Goal: Task Accomplishment & Management: Complete application form

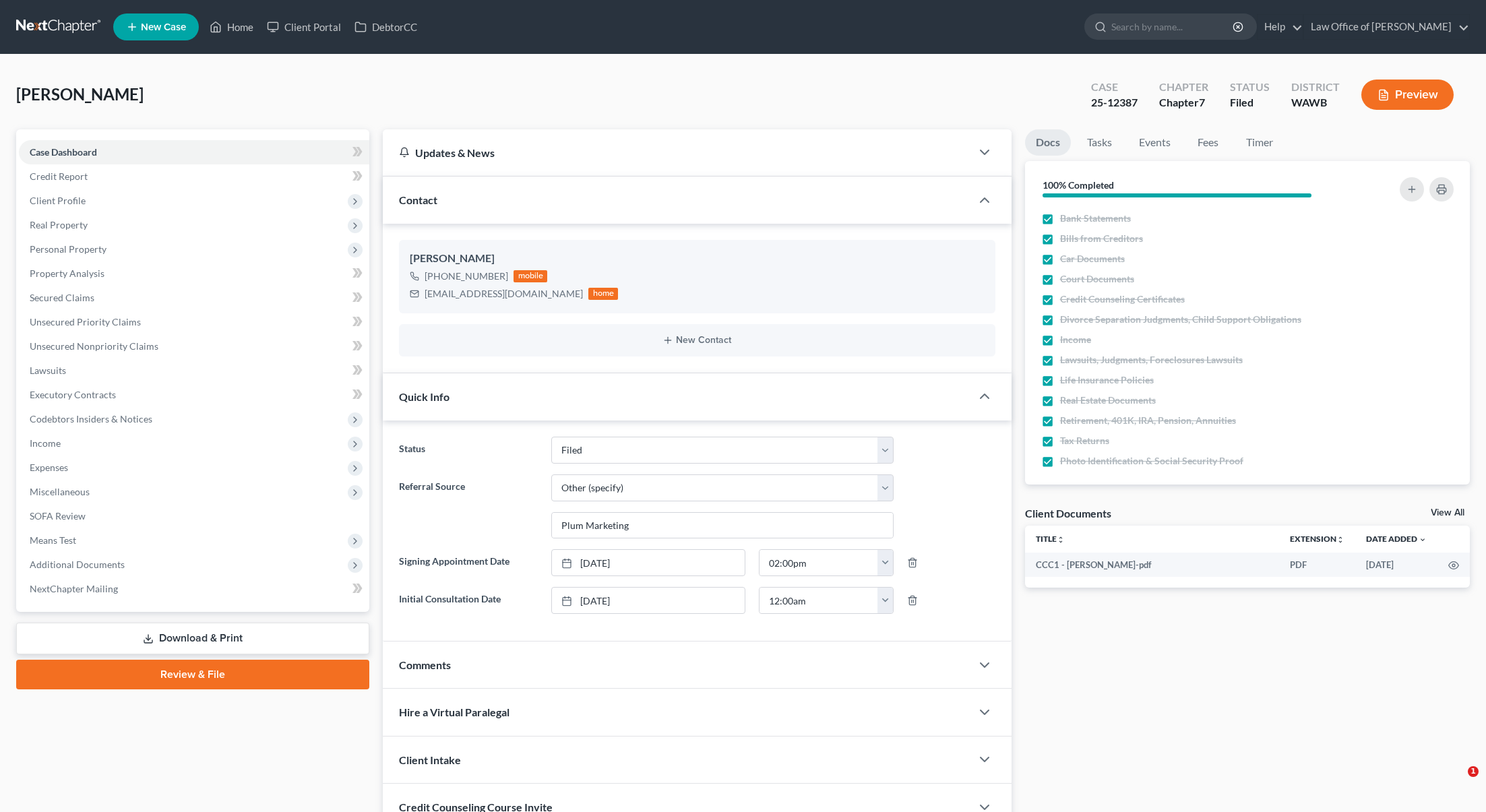
select select "3"
select select "6"
click at [62, 31] on link at bounding box center [60, 27] width 86 height 25
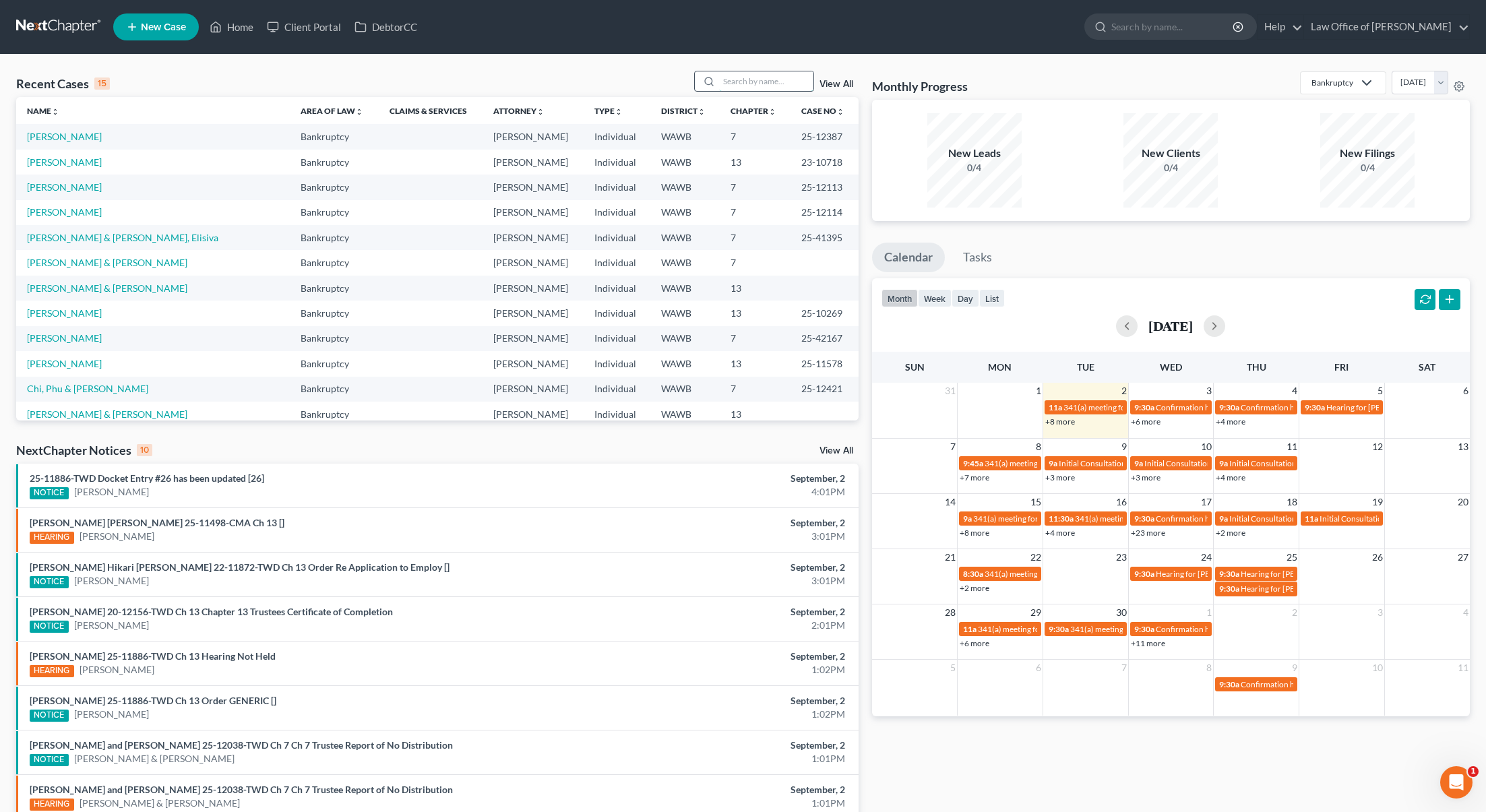
click at [764, 80] on input "search" at bounding box center [766, 81] width 95 height 19
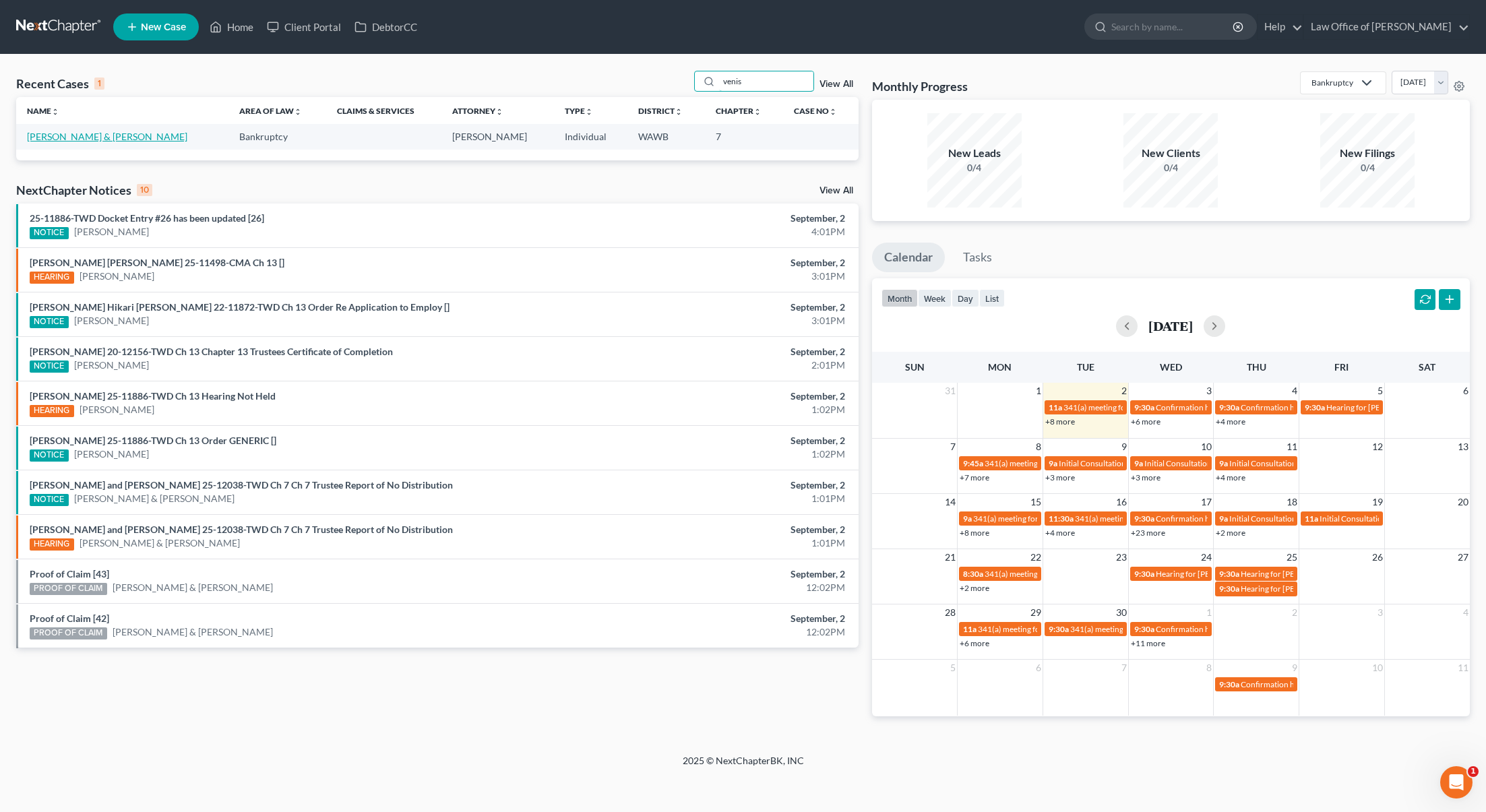
type input "venis"
click at [66, 131] on link "[PERSON_NAME] & [PERSON_NAME]" at bounding box center [107, 136] width 160 height 11
select select "6"
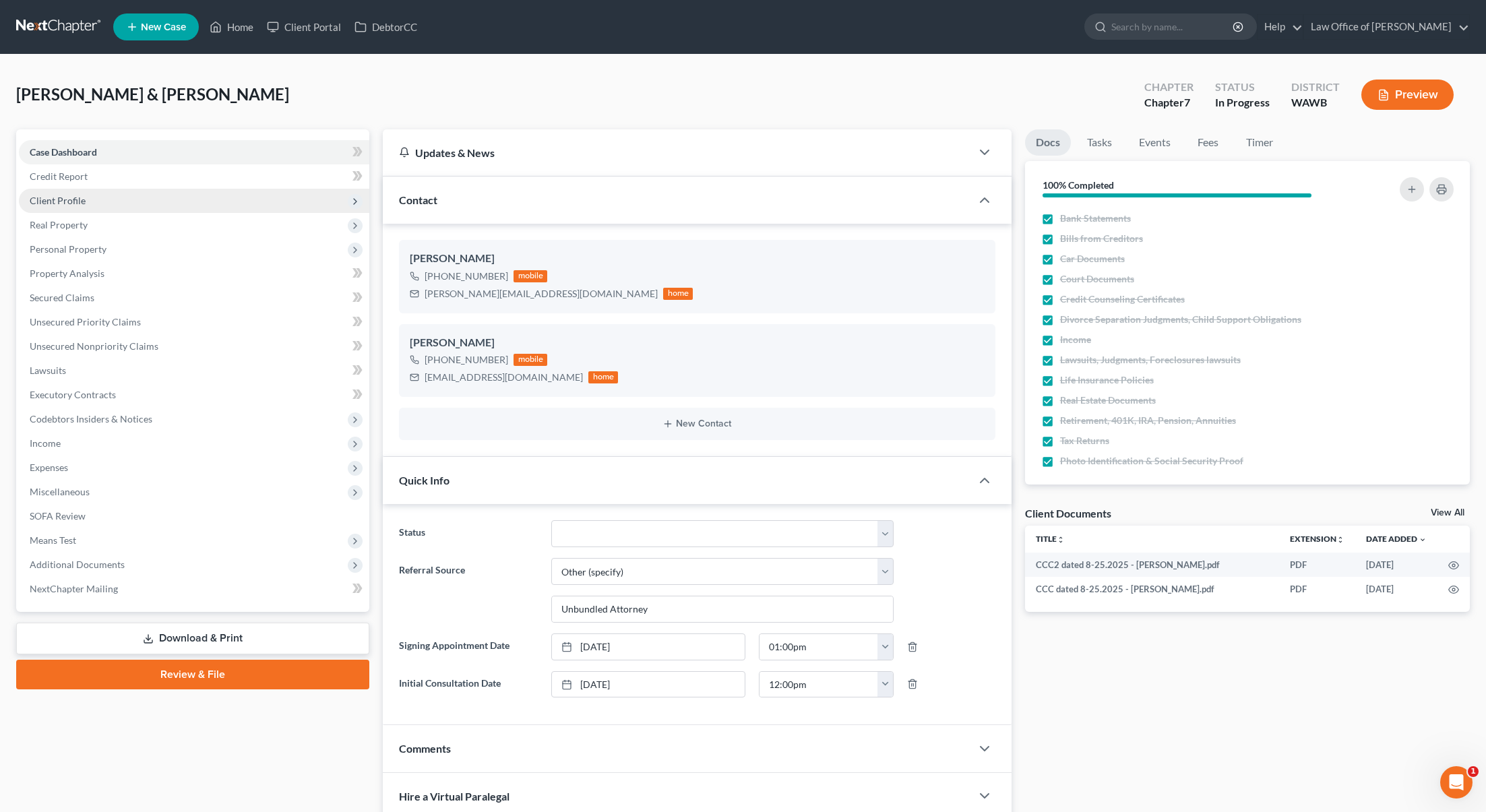
click at [81, 201] on span "Client Profile" at bounding box center [57, 200] width 56 height 11
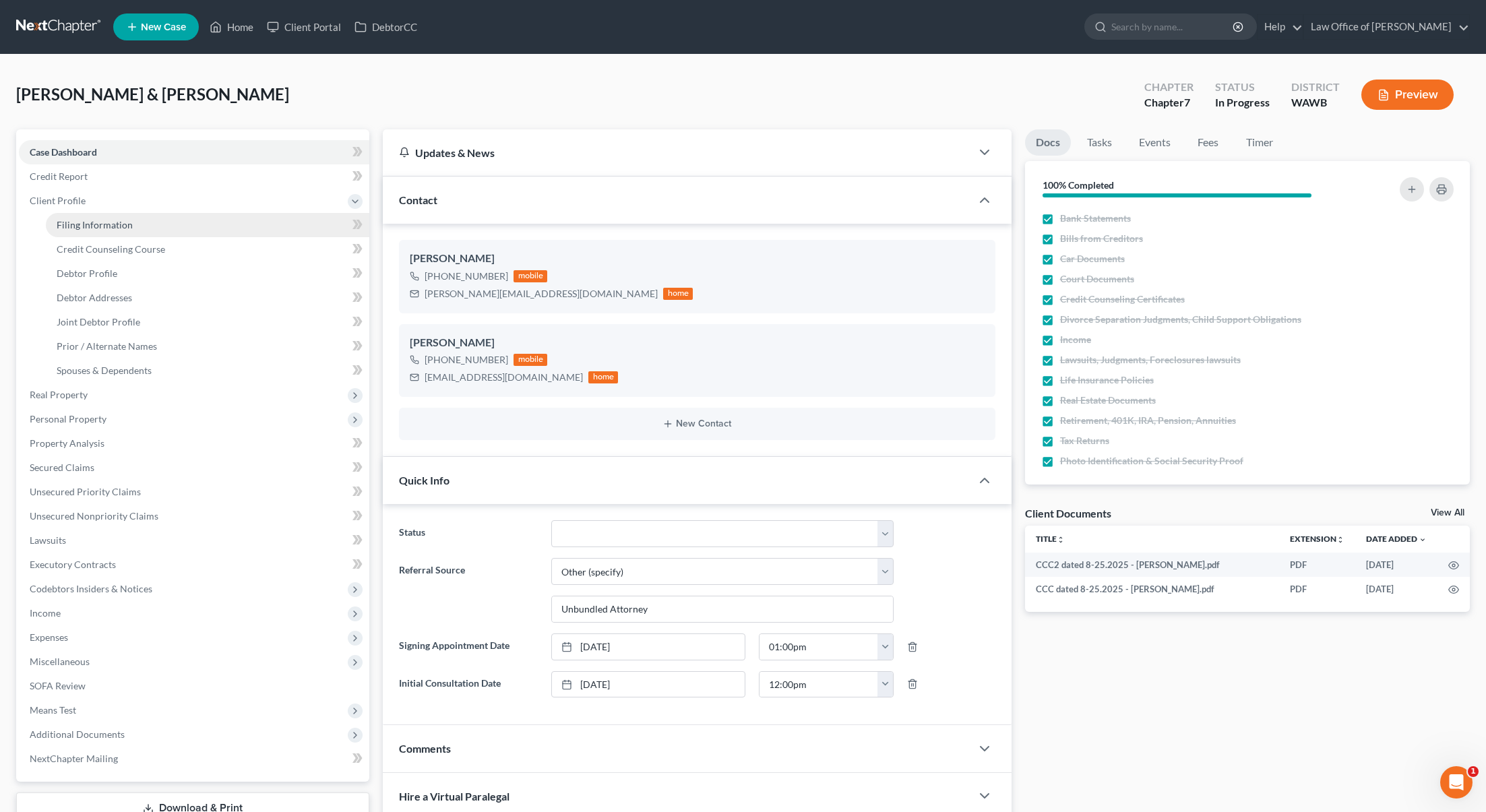
click at [234, 223] on link "Filing Information" at bounding box center [207, 225] width 324 height 25
select select "1"
select select "0"
select select "50"
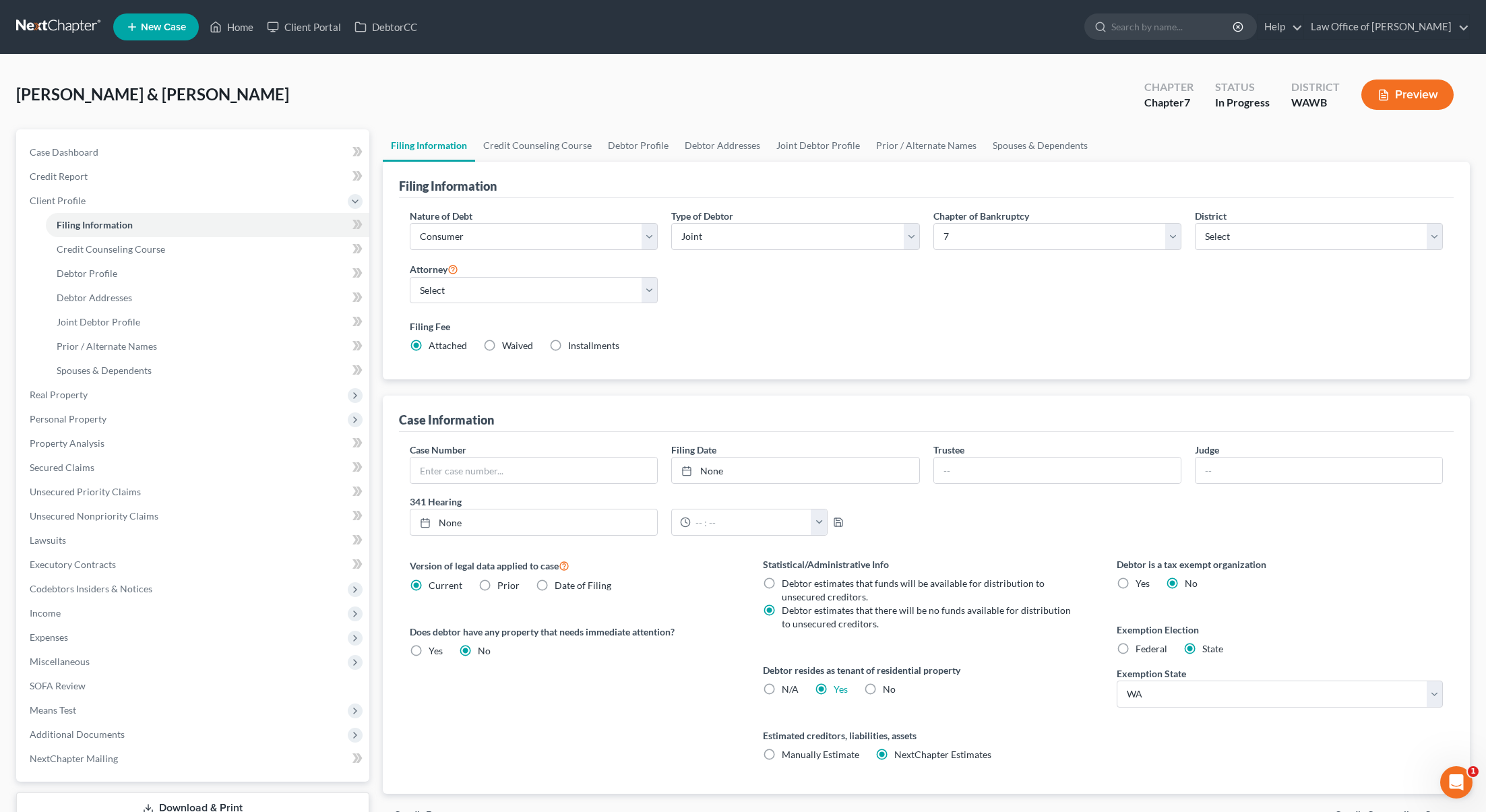
click at [883, 689] on label "No" at bounding box center [889, 689] width 13 height 13
click at [888, 689] on input "No" at bounding box center [892, 687] width 9 height 9
radio input "true"
radio input "false"
click at [71, 31] on link at bounding box center [60, 27] width 86 height 25
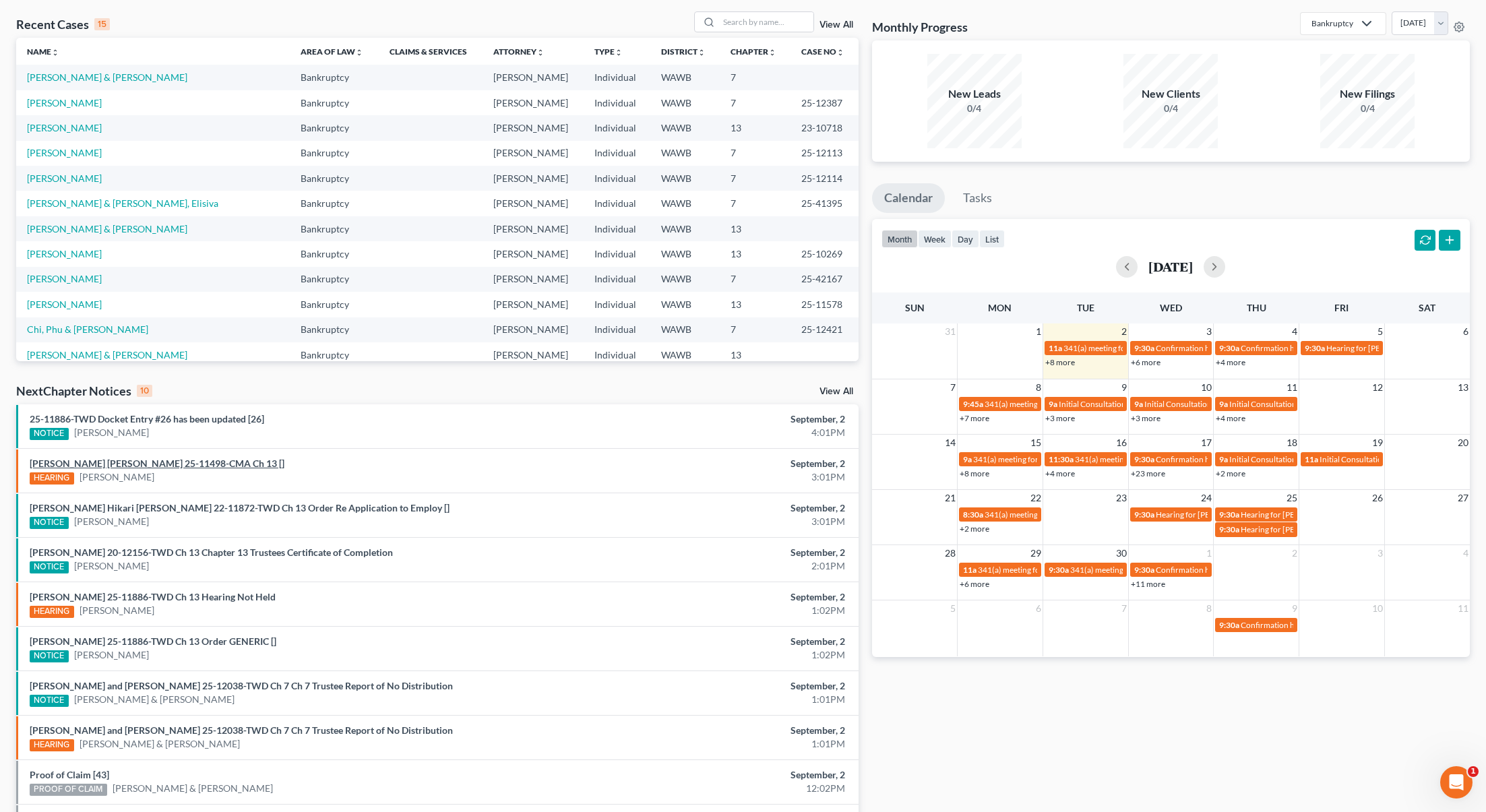
scroll to position [157, 0]
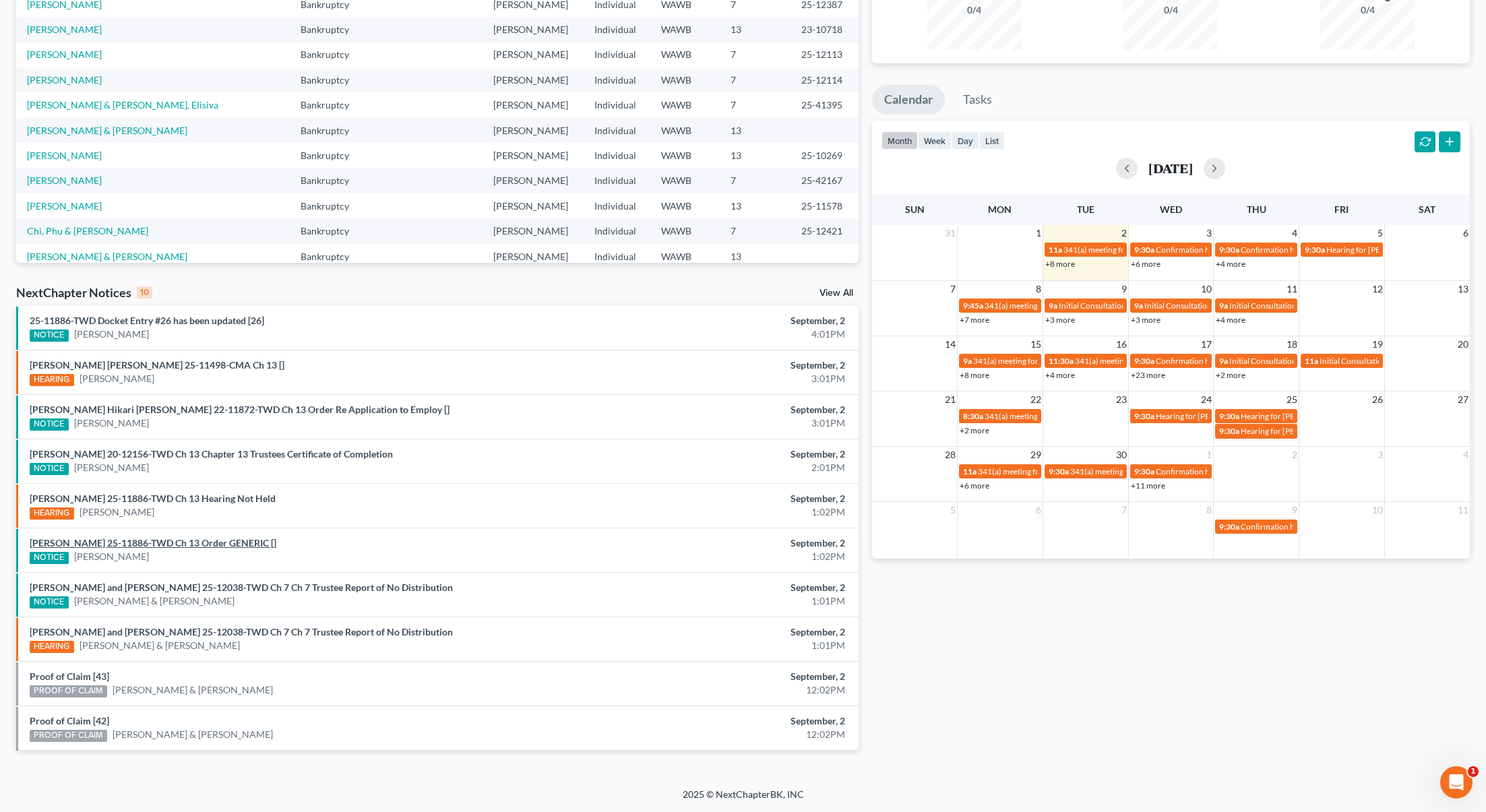
click at [207, 544] on link "[PERSON_NAME] 25-11886-TWD Ch 13 Order GENERIC []" at bounding box center [153, 542] width 247 height 11
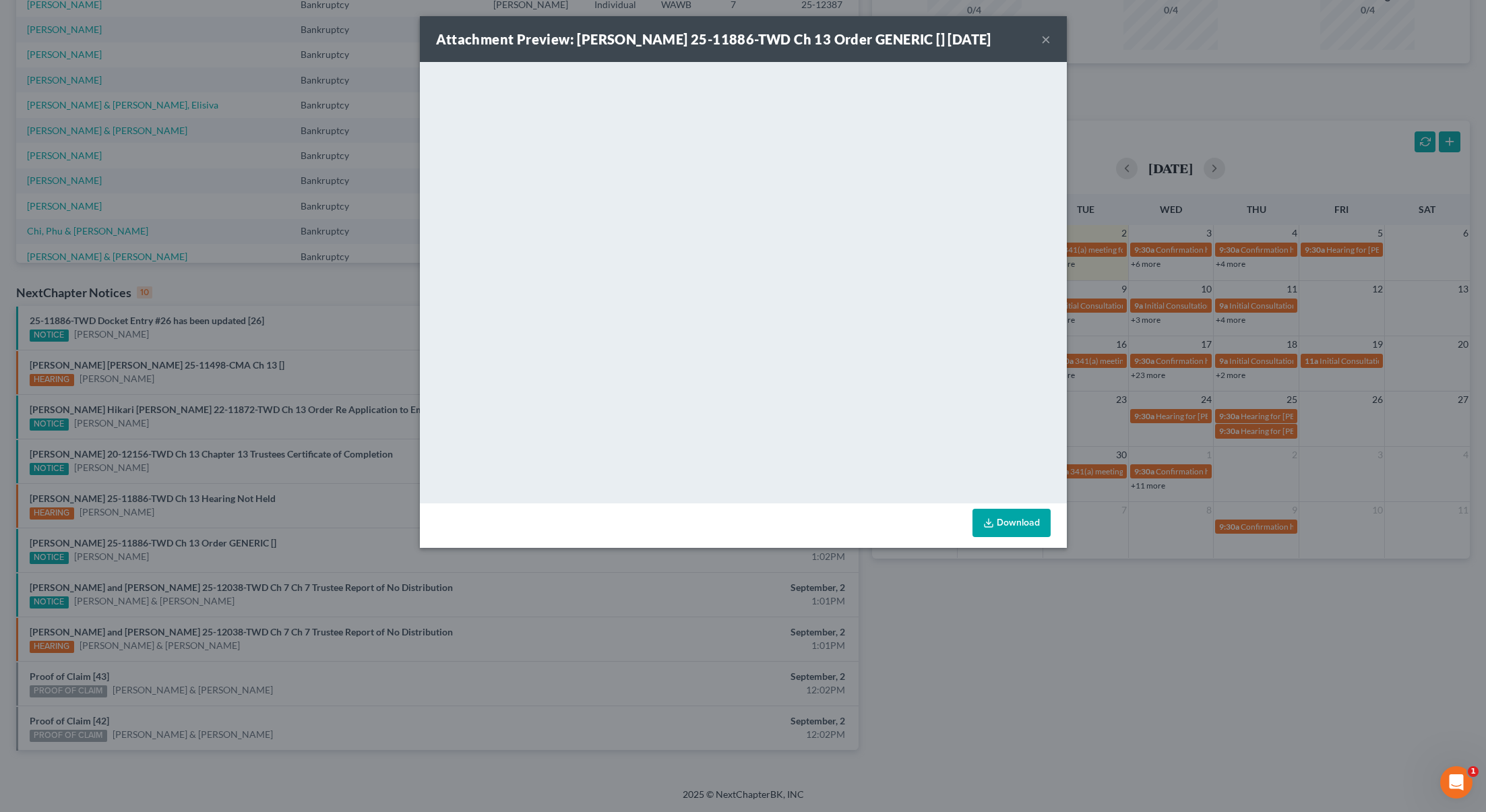
click at [258, 417] on div "Attachment Preview: [PERSON_NAME] 25-11886-TWD Ch 13 Order GENERIC [] [DATE] × …" at bounding box center [743, 406] width 1486 height 812
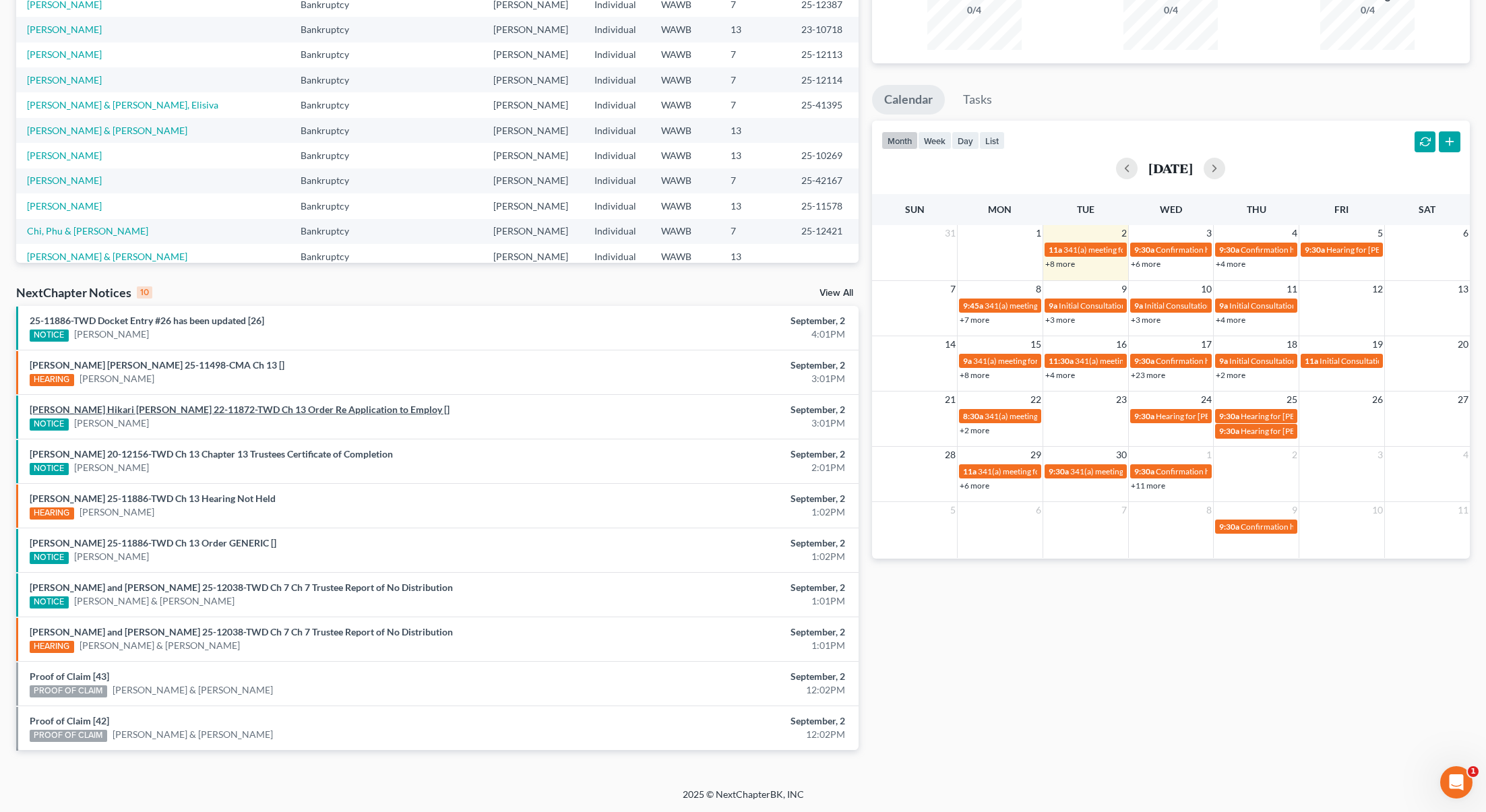
click at [258, 410] on link "[PERSON_NAME] Hikari [PERSON_NAME] 22-11872-TWD Ch 13 Order Re Application to E…" at bounding box center [239, 409] width 420 height 11
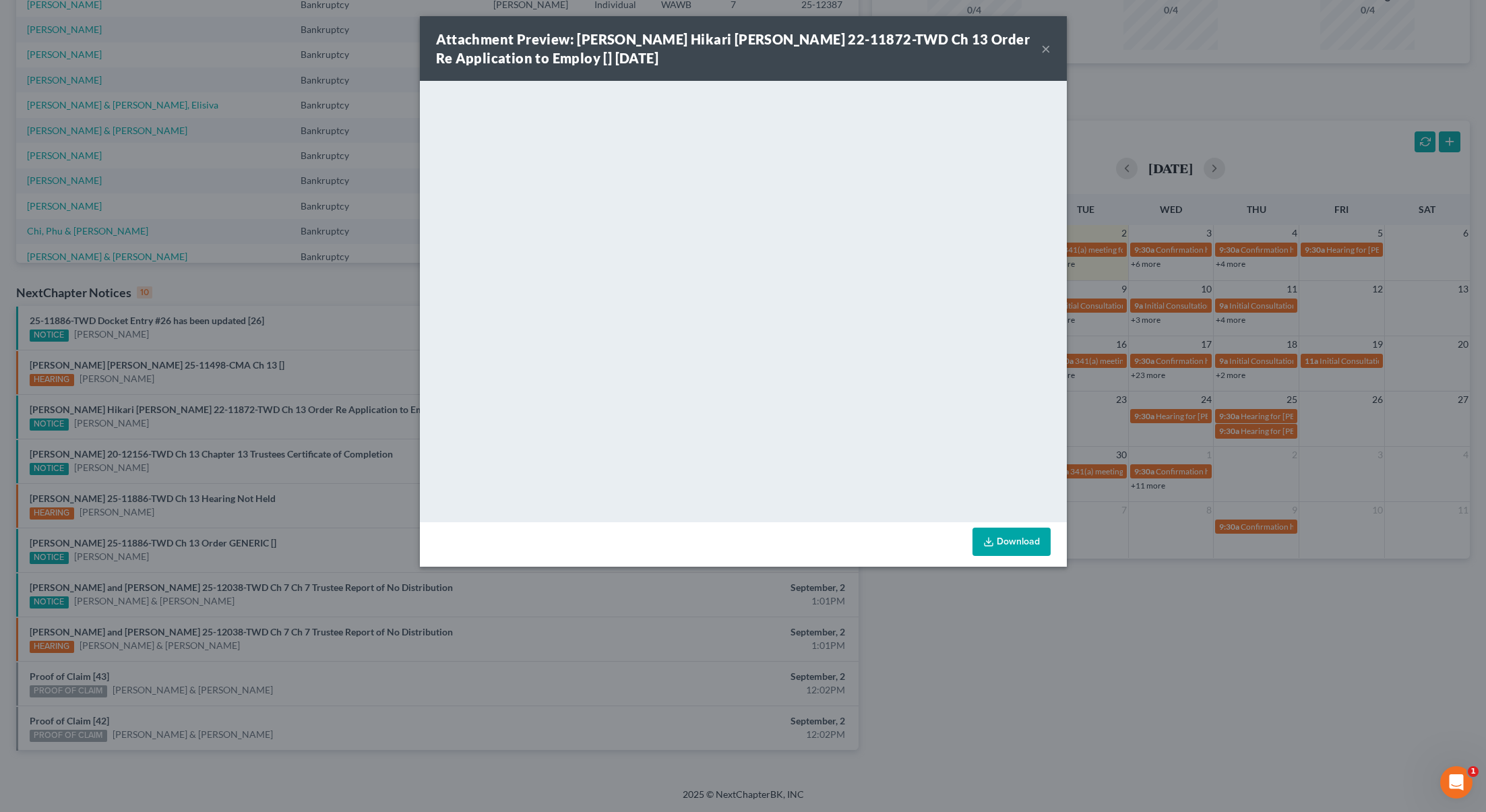
click at [1048, 45] on button "×" at bounding box center [1045, 48] width 10 height 16
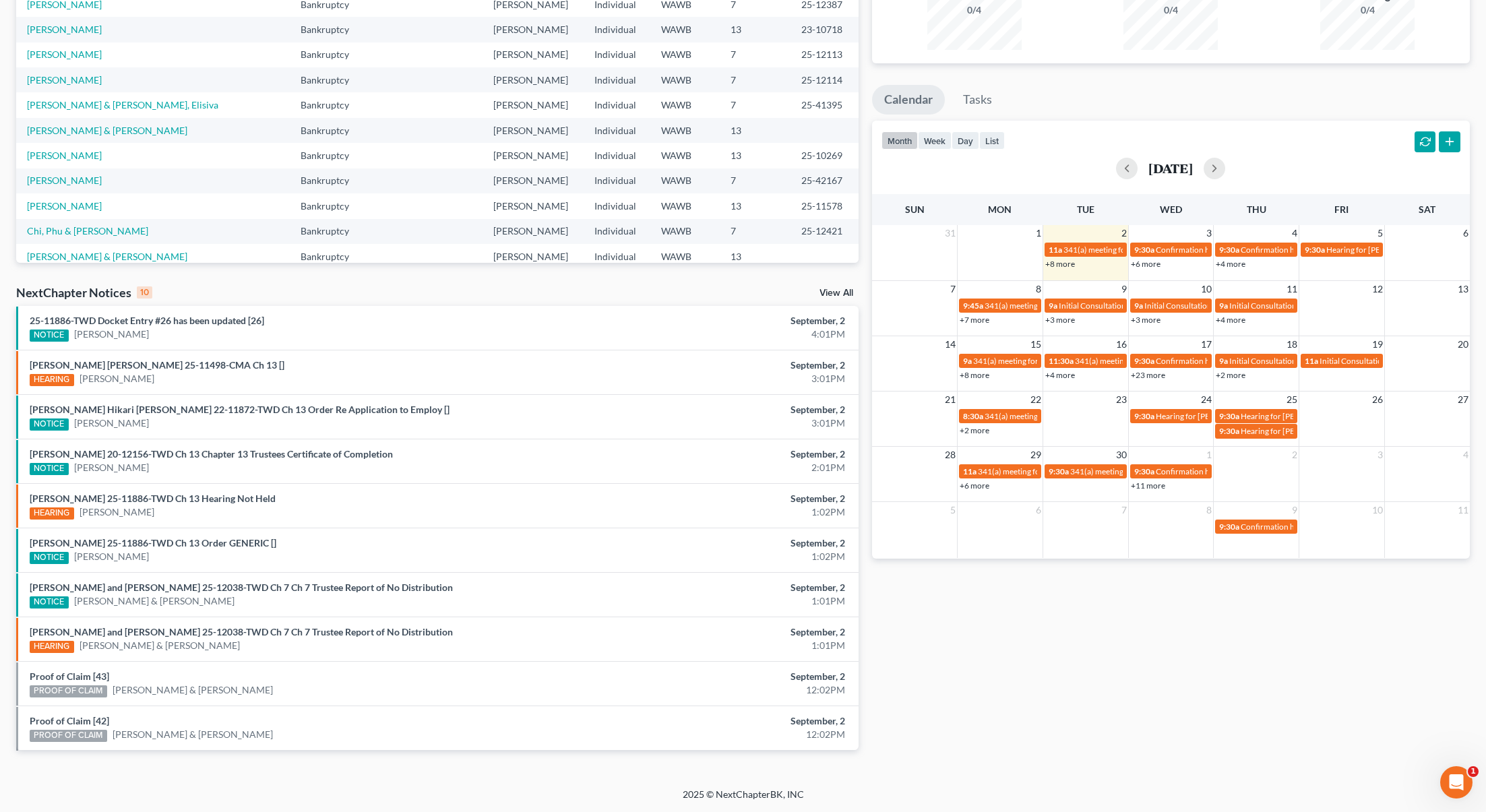
scroll to position [0, 0]
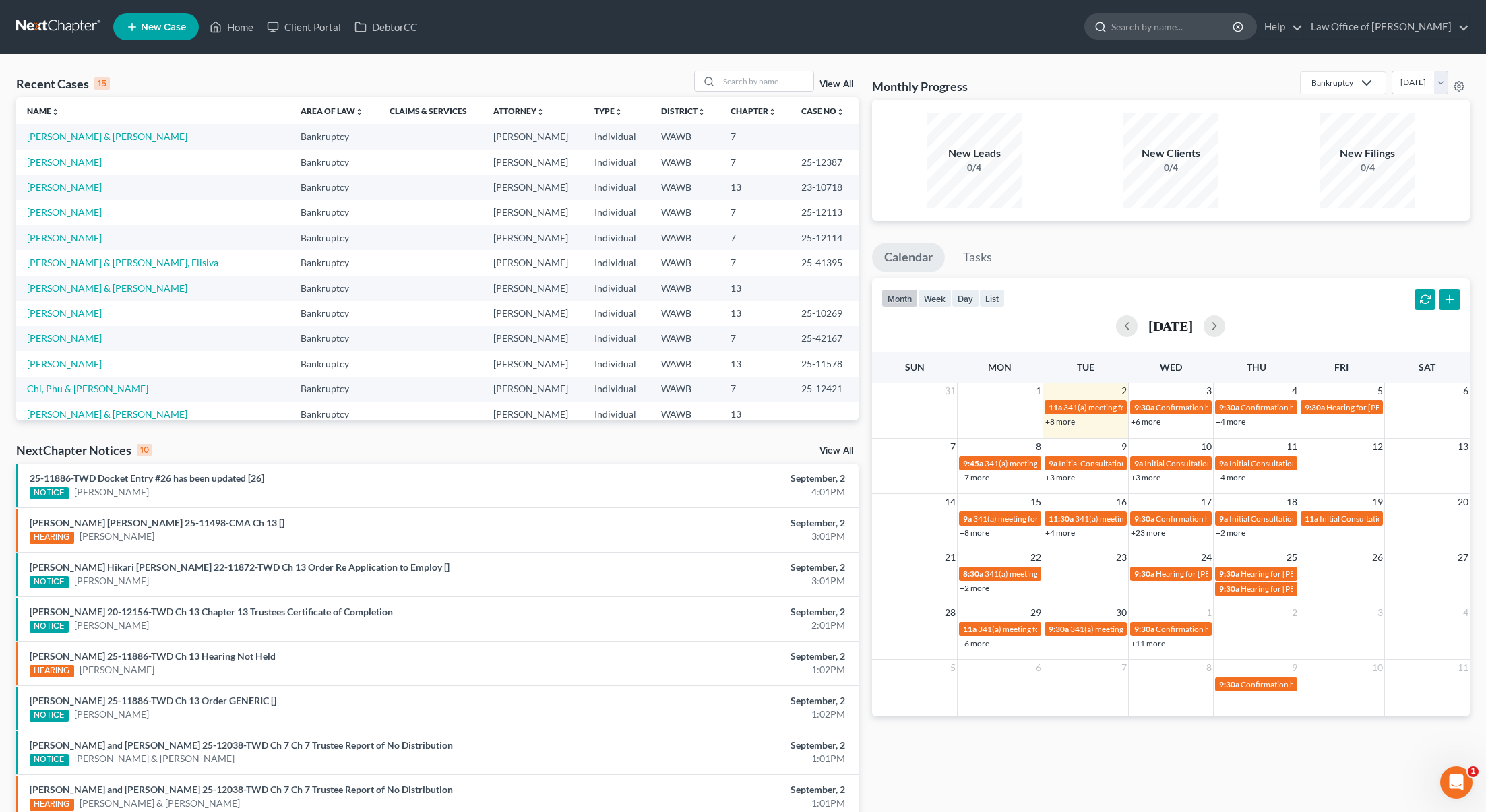
click at [1111, 20] on div at bounding box center [1098, 26] width 26 height 25
click at [1183, 25] on input "search" at bounding box center [1172, 26] width 123 height 25
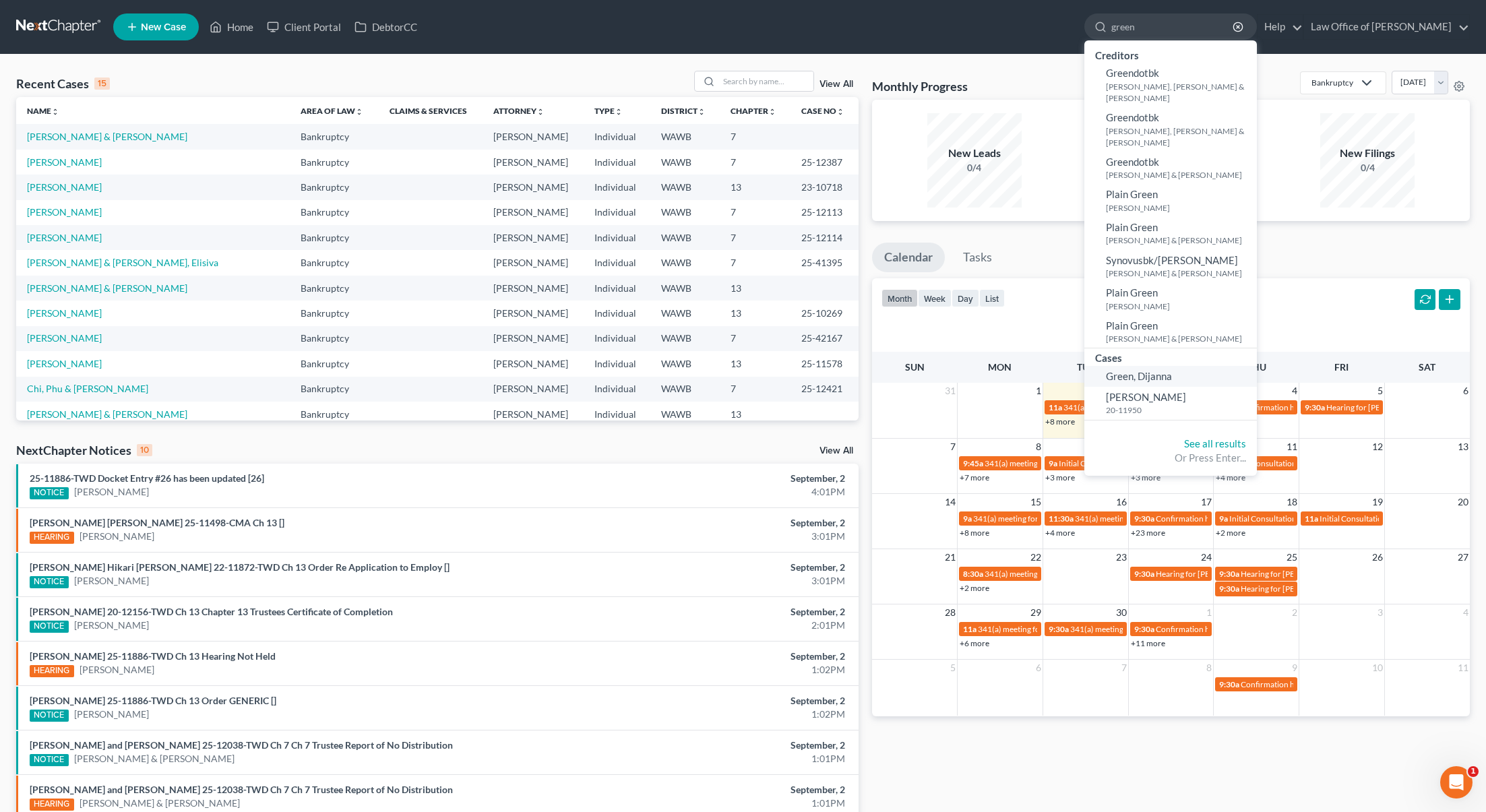
type input "green"
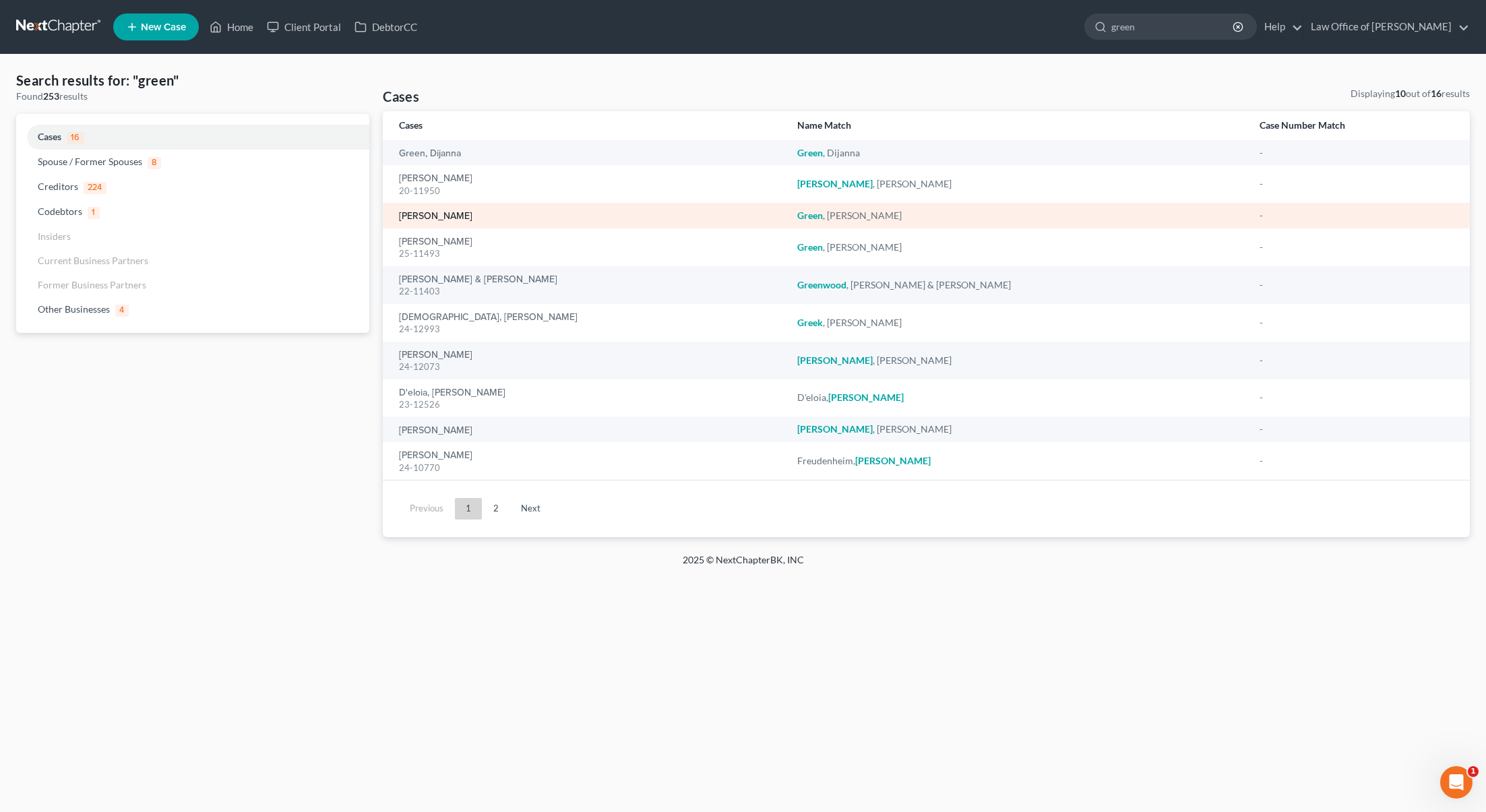
click at [451, 218] on link "[PERSON_NAME]" at bounding box center [435, 216] width 74 height 10
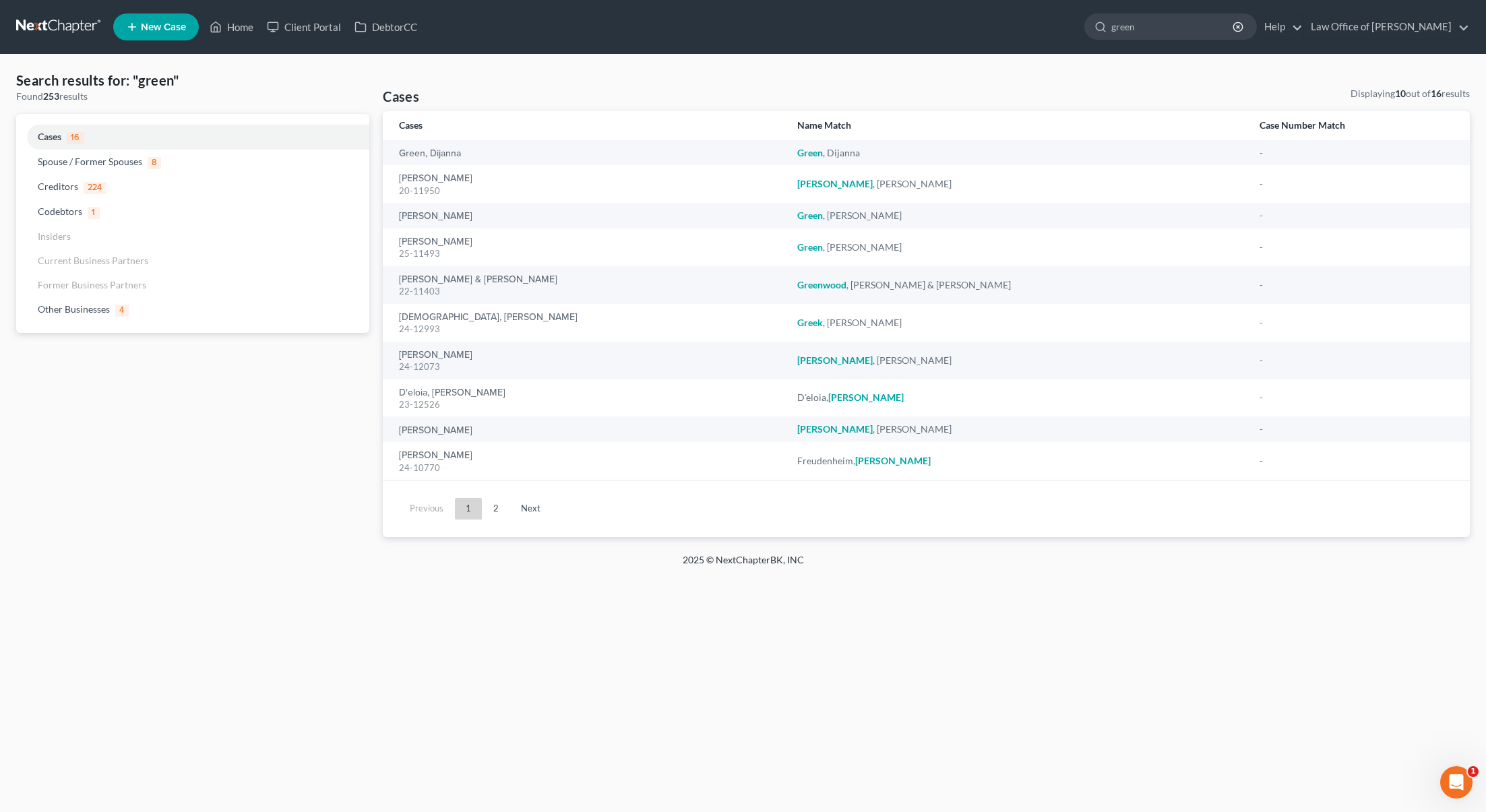
select select "6"
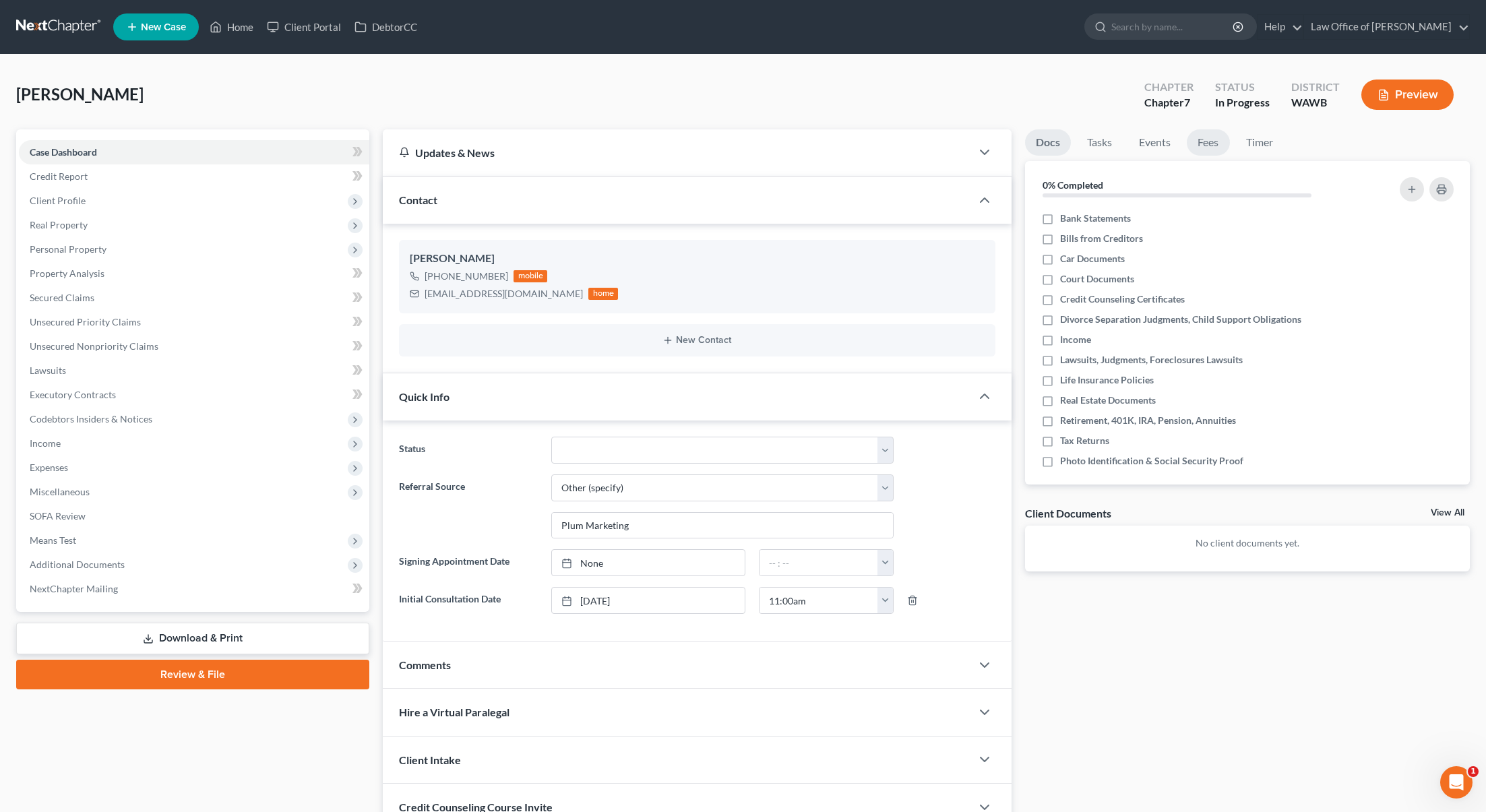
click at [1224, 144] on link "Fees" at bounding box center [1208, 142] width 43 height 26
